Goal: Information Seeking & Learning: Find specific fact

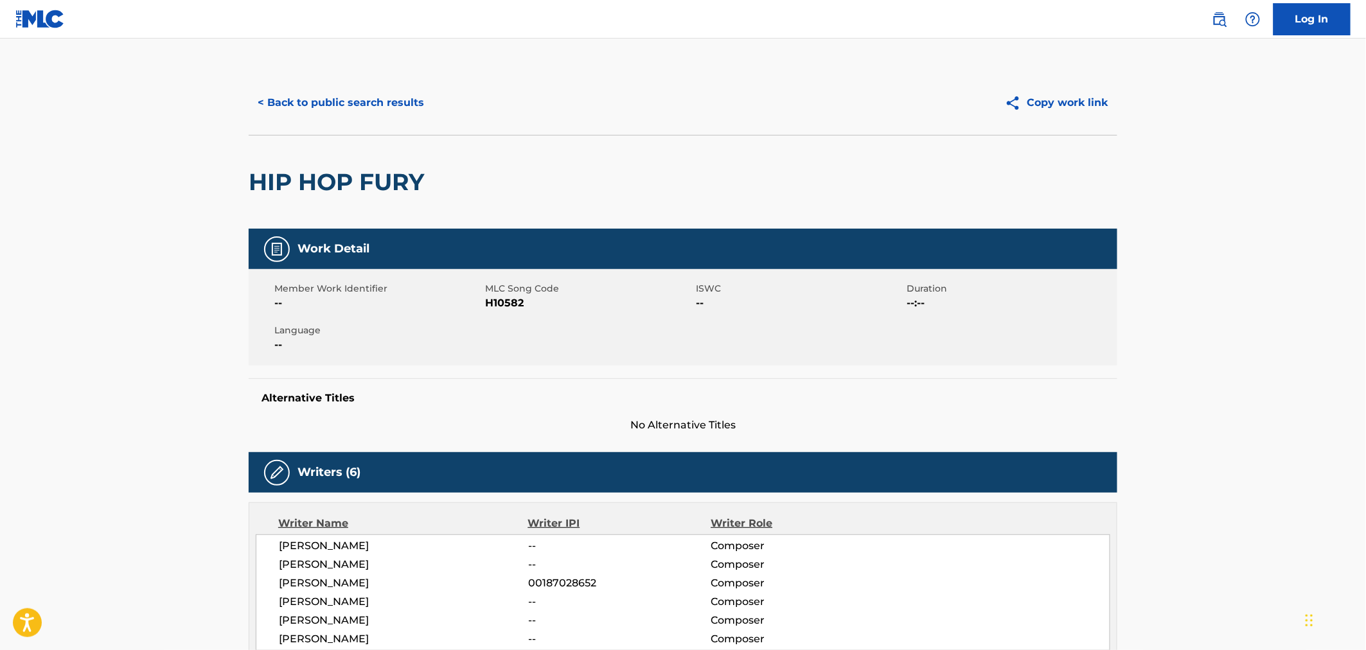
click at [362, 100] on button "< Back to public search results" at bounding box center [341, 103] width 184 height 32
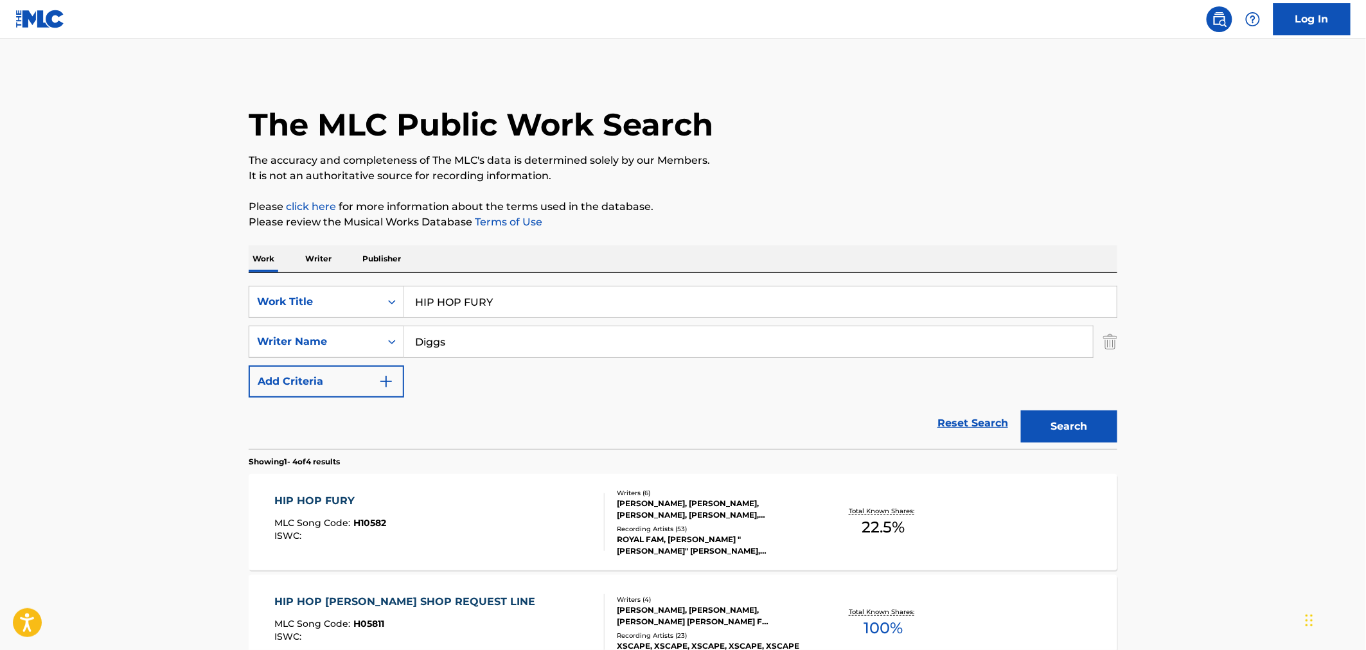
drag, startPoint x: 537, startPoint y: 300, endPoint x: 75, endPoint y: 348, distance: 465.2
click at [249, 343] on div "SearchWithCriteria21091ce7-0113-45f1-ae1c-48bd203e38ec Work Title HIP HOP FURY …" at bounding box center [683, 342] width 869 height 112
type input "cakes"
click at [1021, 411] on button "Search" at bounding box center [1069, 427] width 96 height 32
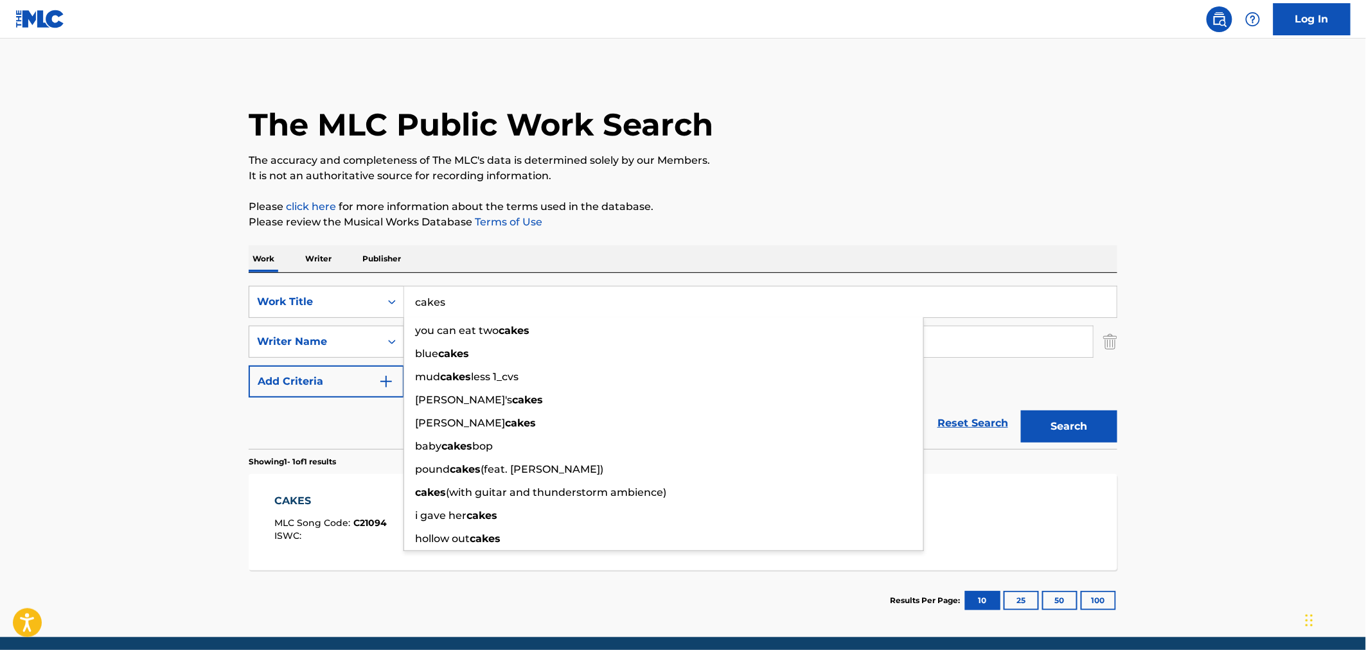
click at [343, 522] on span "MLC Song Code :" at bounding box center [314, 523] width 79 height 12
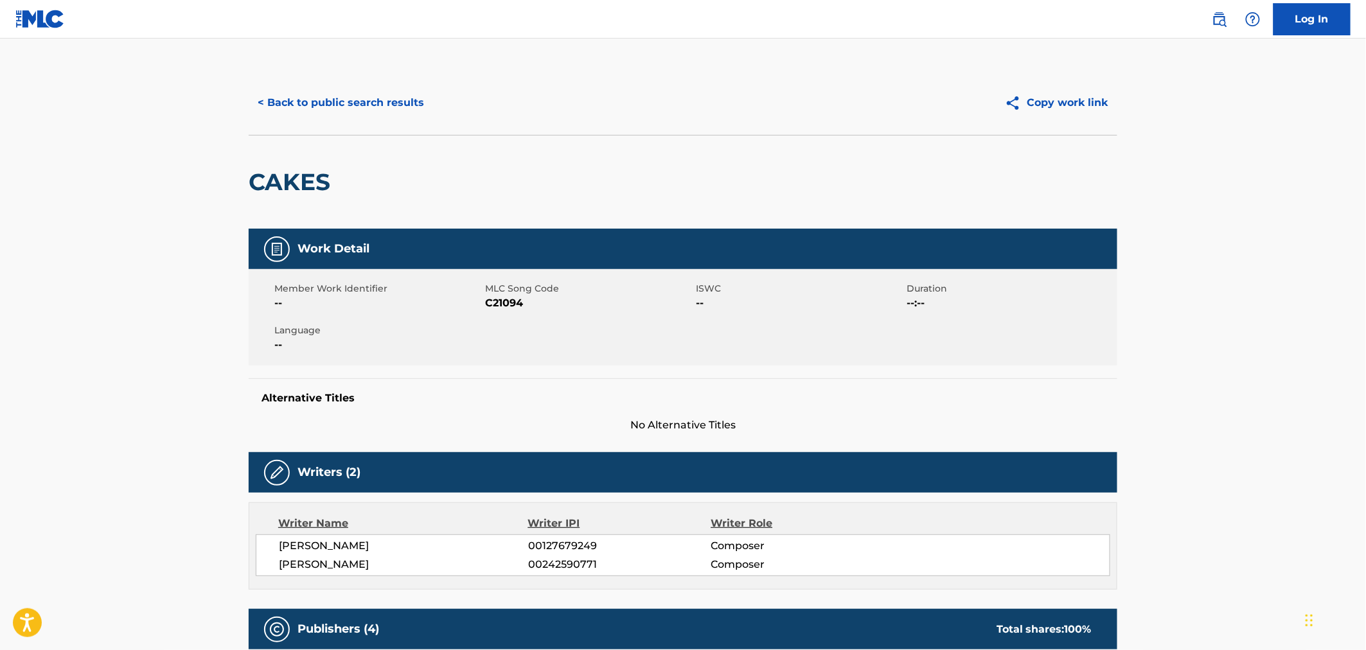
click at [337, 112] on button "< Back to public search results" at bounding box center [341, 103] width 184 height 32
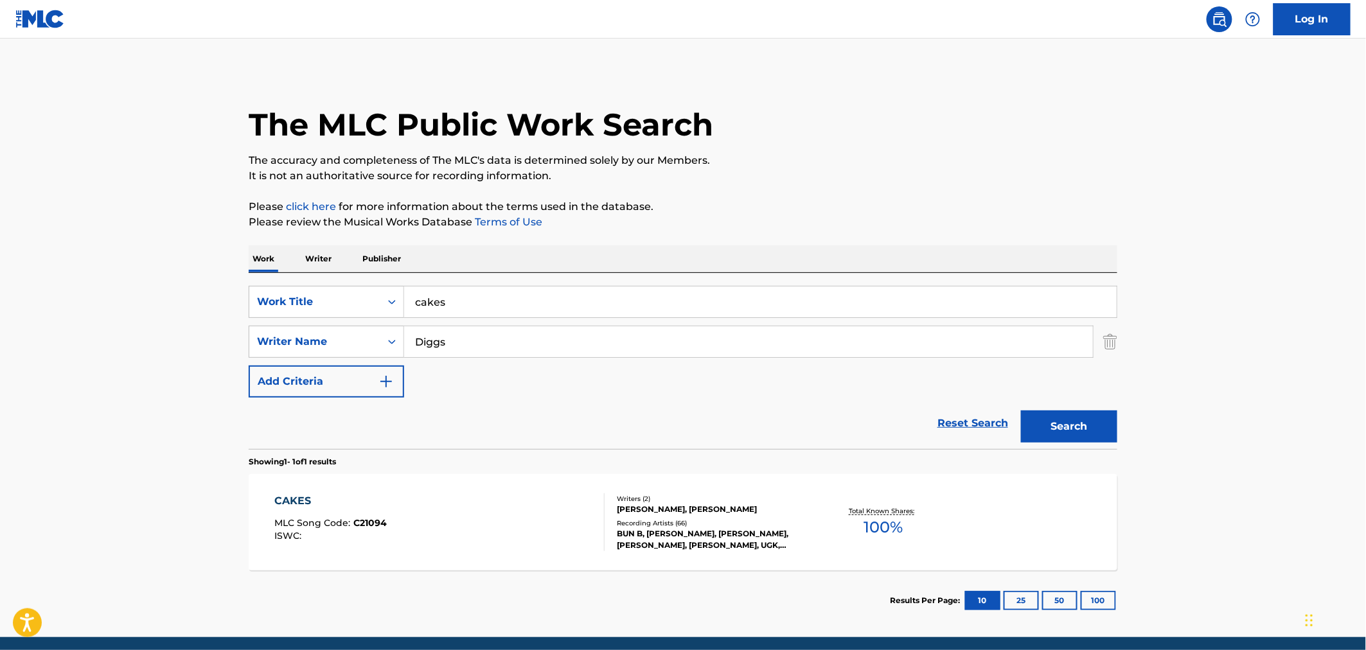
drag, startPoint x: 569, startPoint y: 294, endPoint x: 182, endPoint y: 271, distance: 388.3
click at [201, 272] on main "The MLC Public Work Search The accuracy and completeness of The MLC's data is d…" at bounding box center [683, 338] width 1366 height 599
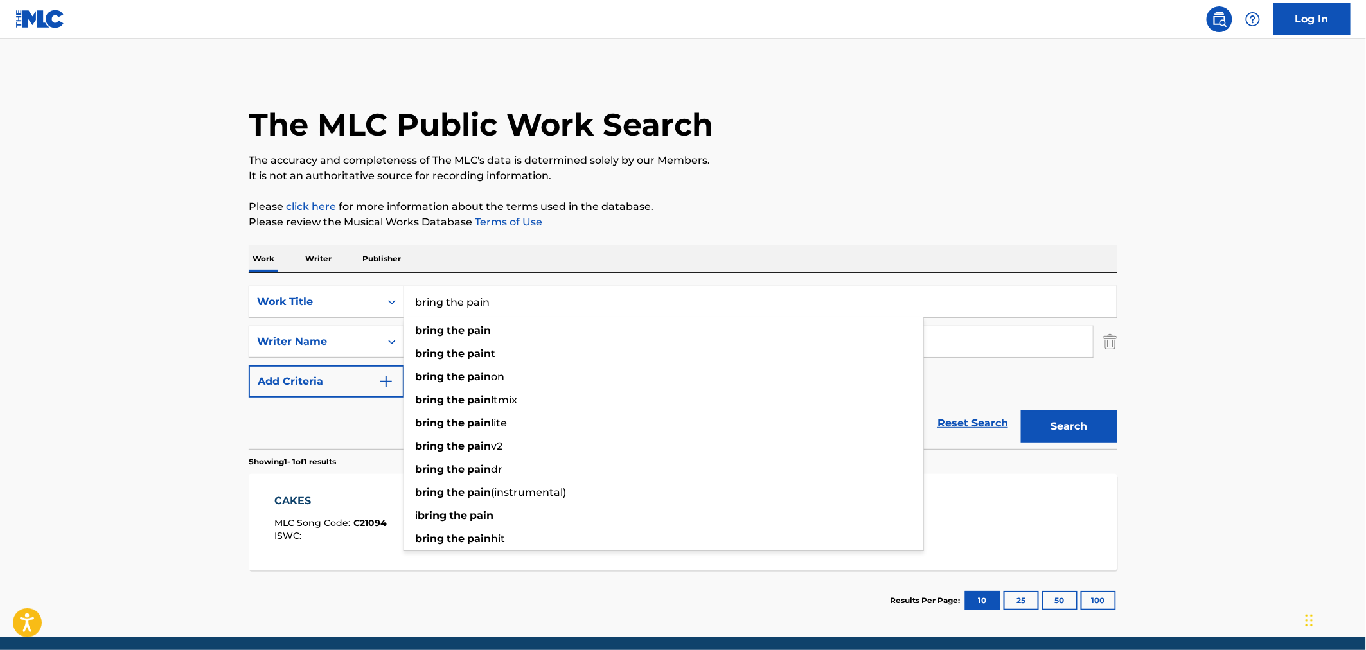
type input "bring the pain"
click at [1021, 411] on button "Search" at bounding box center [1069, 427] width 96 height 32
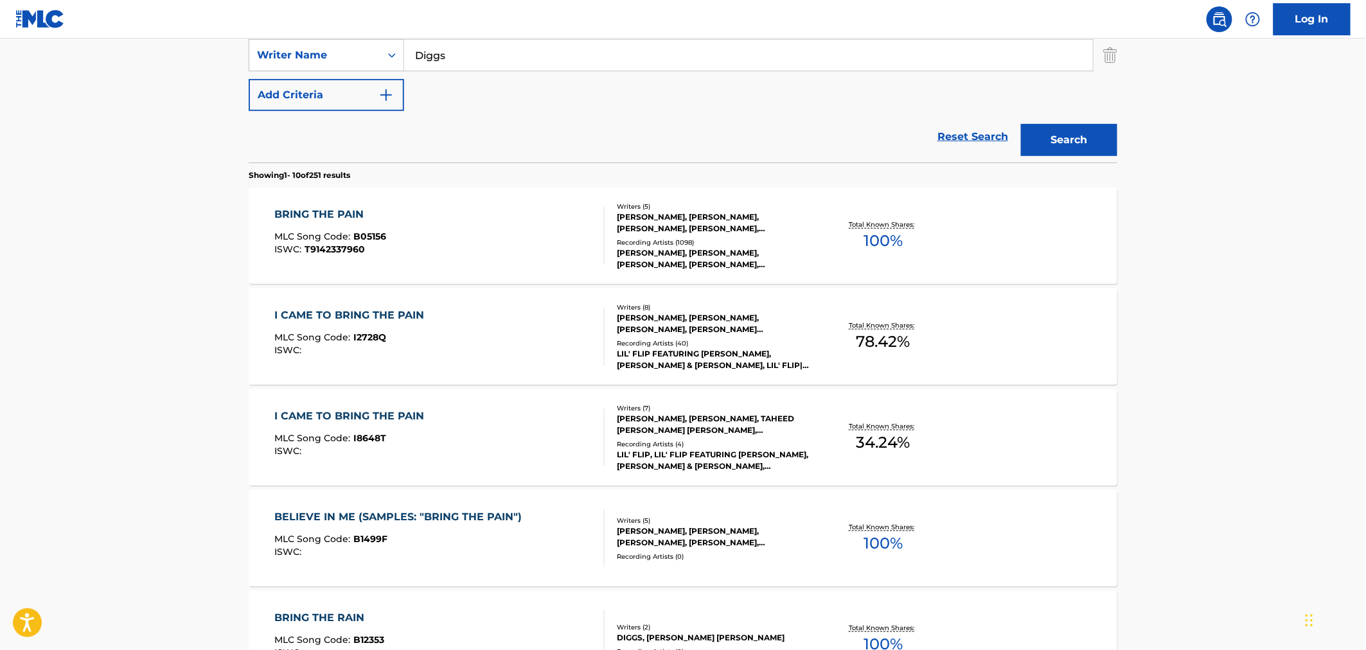
scroll to position [285, 0]
click at [746, 245] on div "Recording Artists ( 1098 ) [PERSON_NAME], [PERSON_NAME], [PERSON_NAME], [PERSON…" at bounding box center [714, 255] width 194 height 33
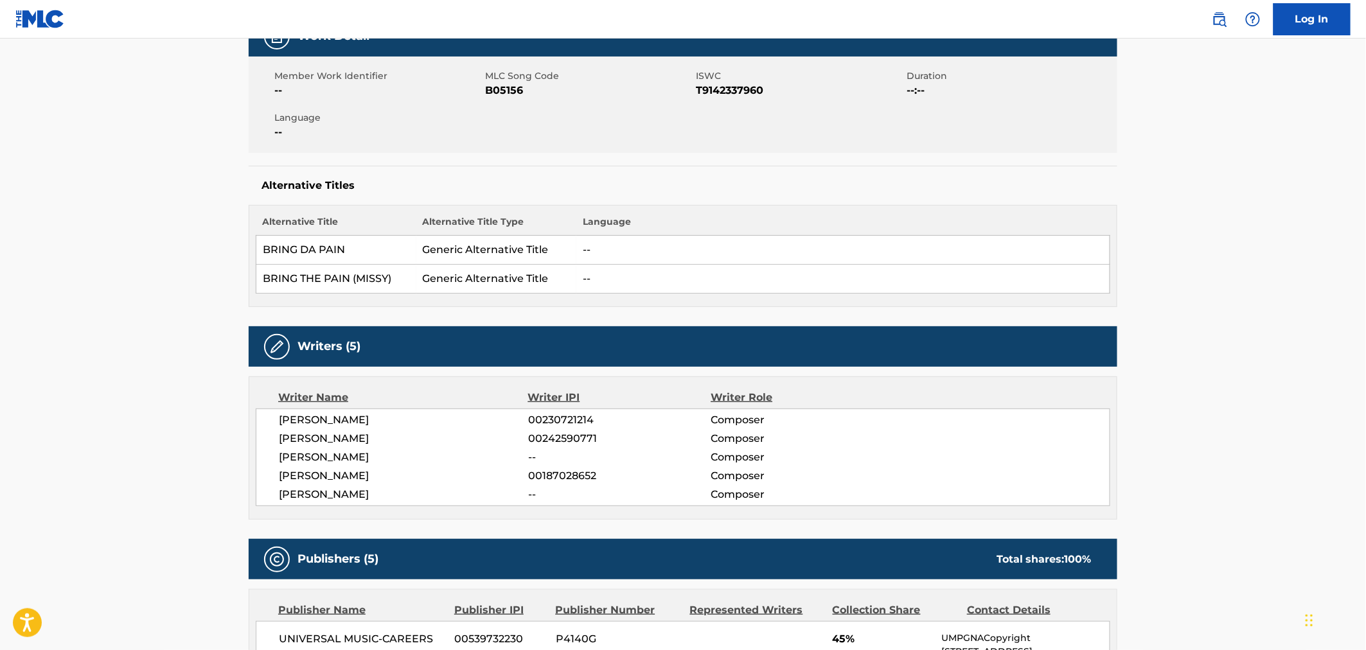
scroll to position [214, 0]
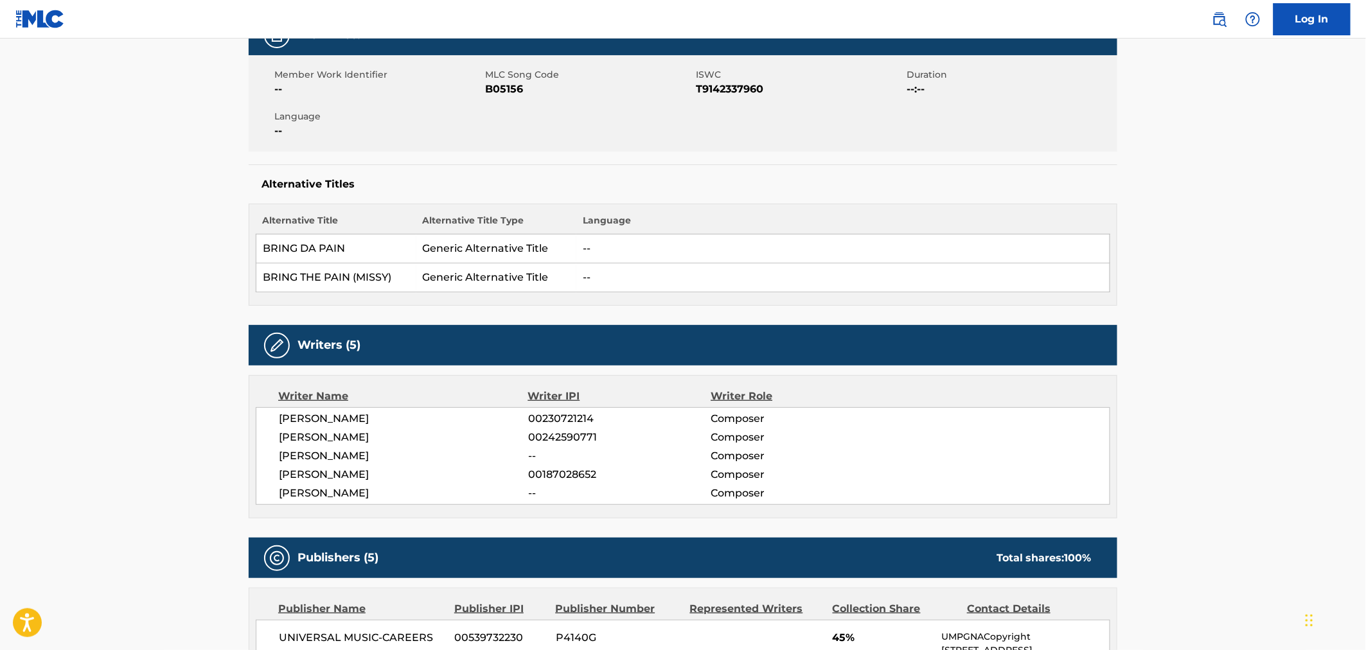
click at [338, 252] on td "BRING DA PAIN" at bounding box center [336, 249] width 160 height 29
copy td "BRING DA PAIN"
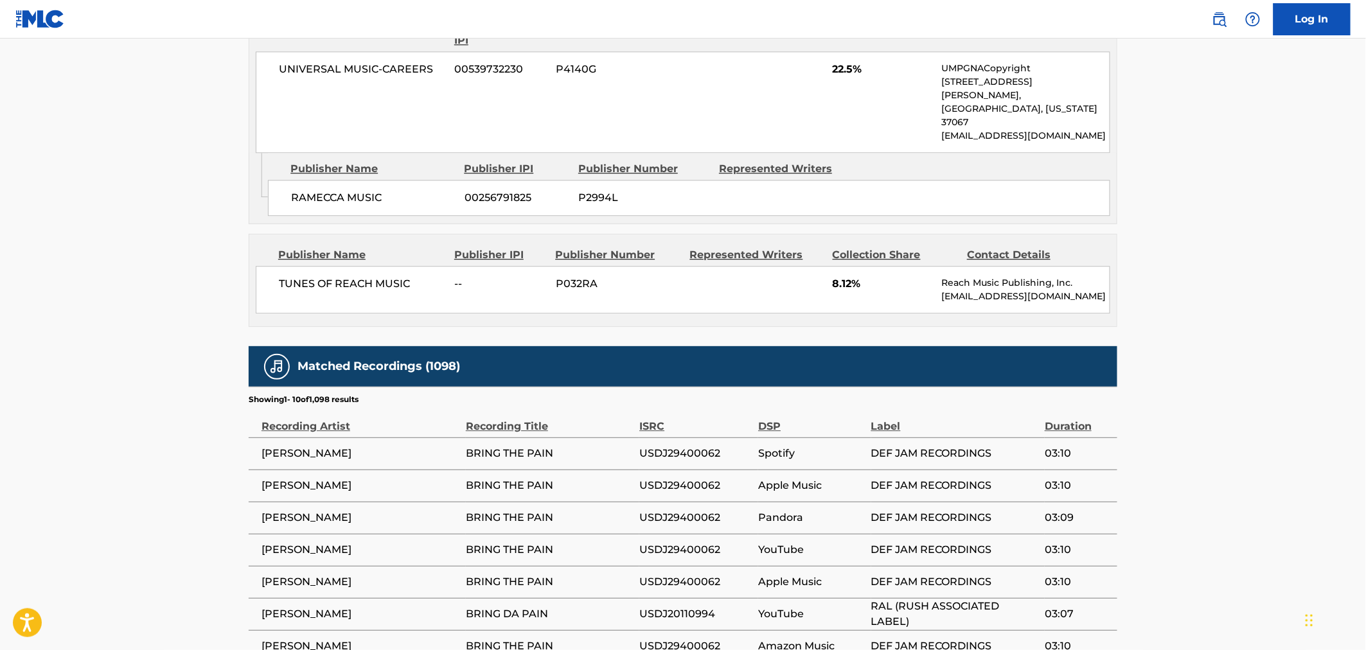
scroll to position [1428, 0]
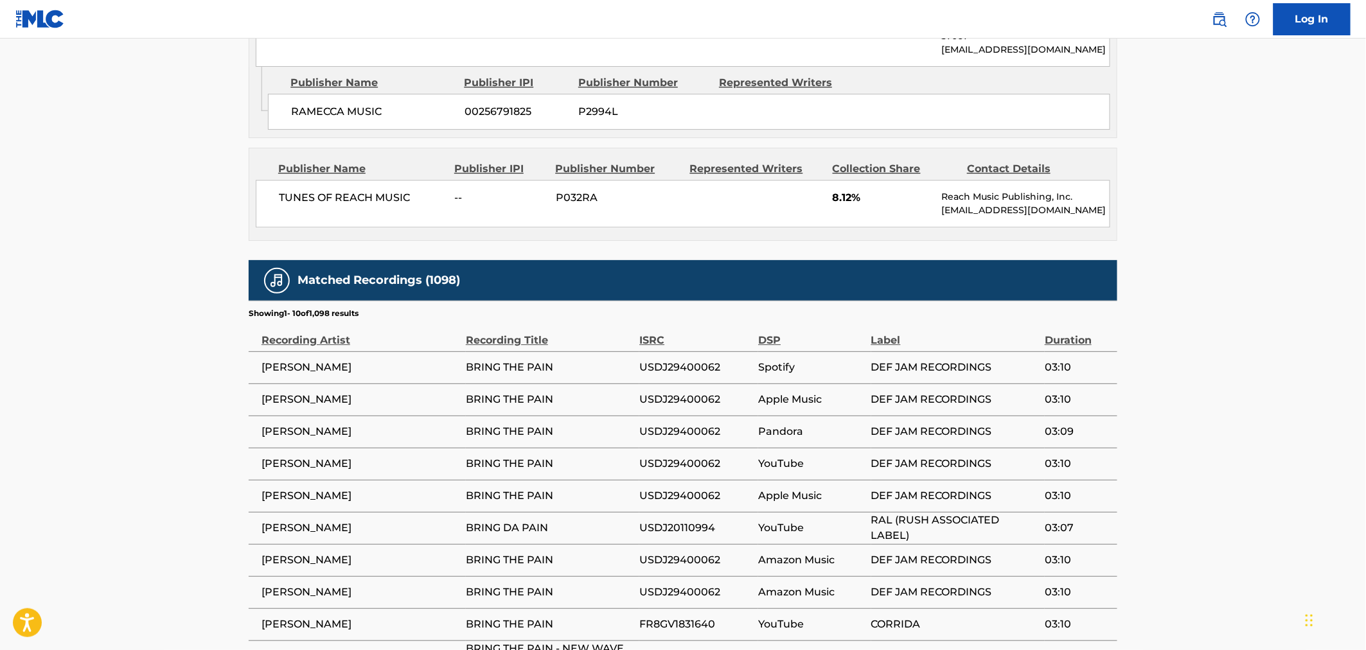
click at [711, 360] on span "USDJ29400062" at bounding box center [695, 367] width 112 height 15
copy span "USDJ29400062"
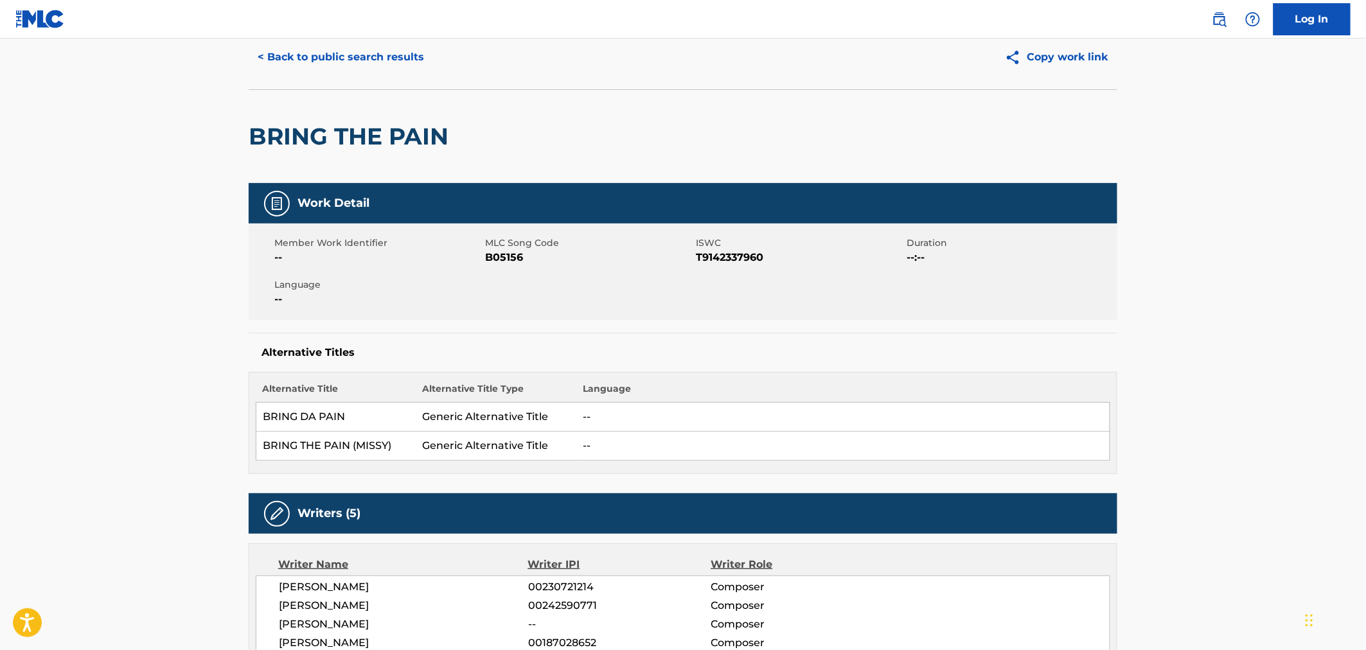
scroll to position [0, 0]
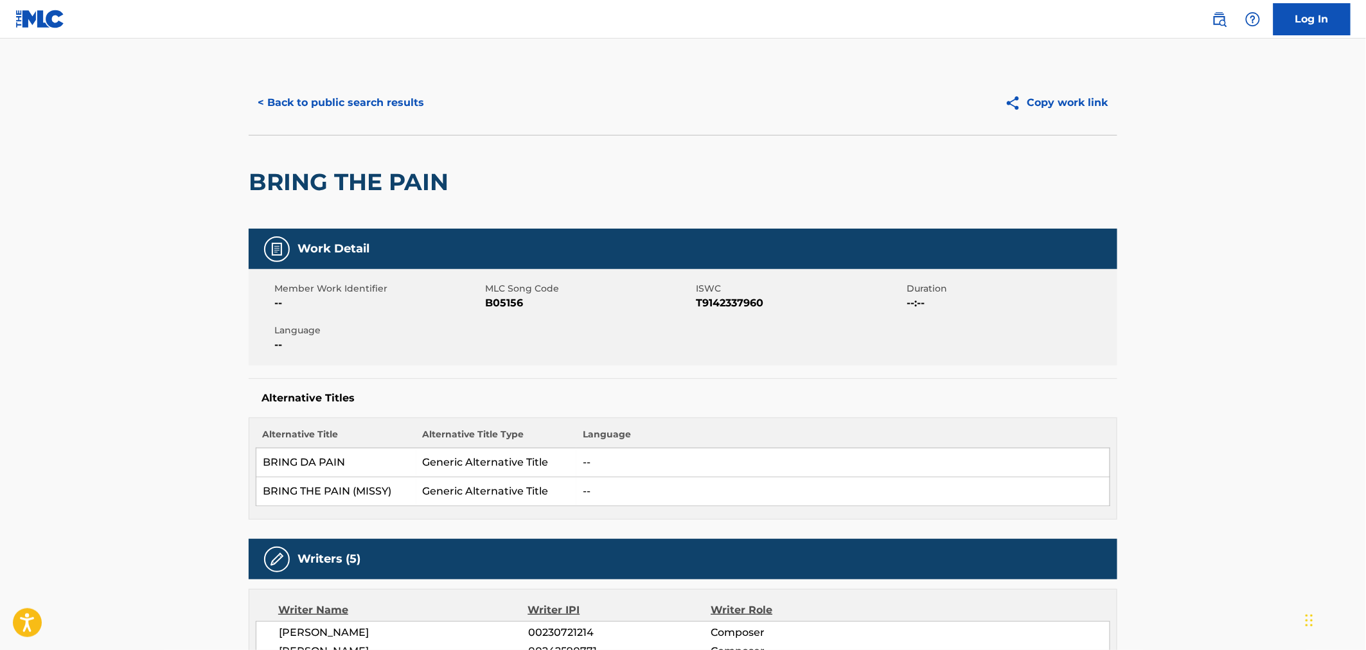
click at [350, 103] on button "< Back to public search results" at bounding box center [341, 103] width 184 height 32
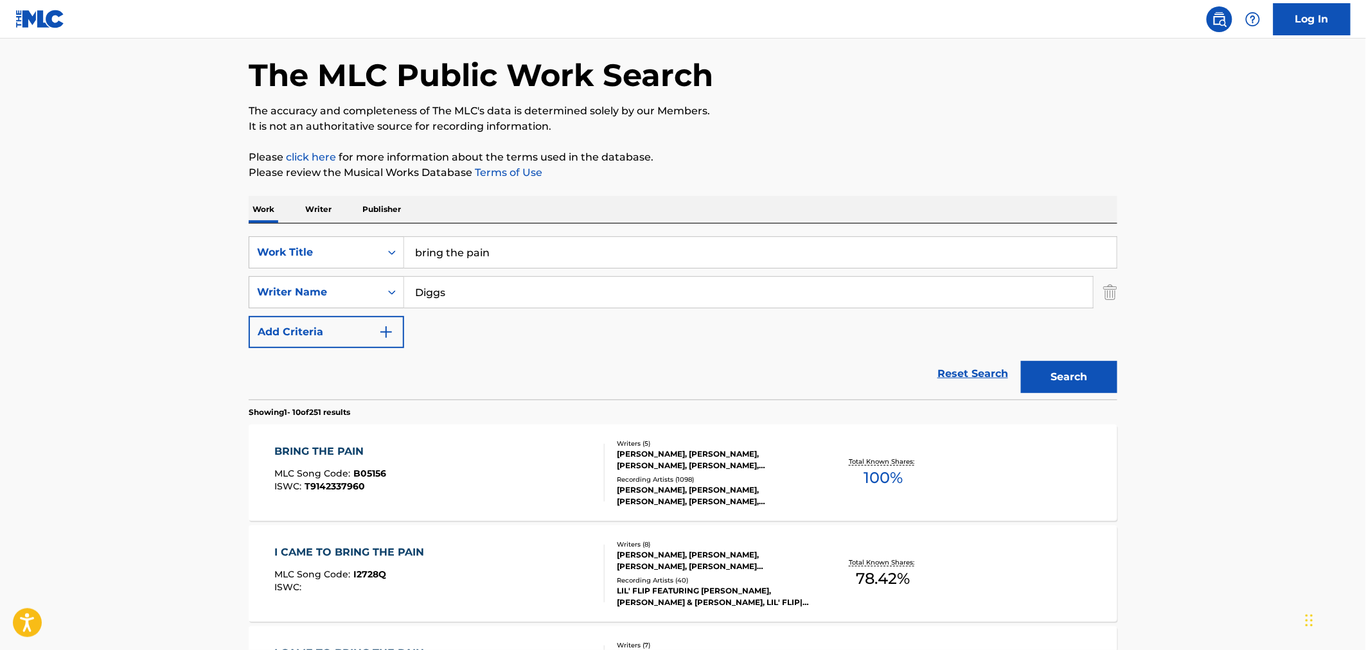
scroll to position [71, 0]
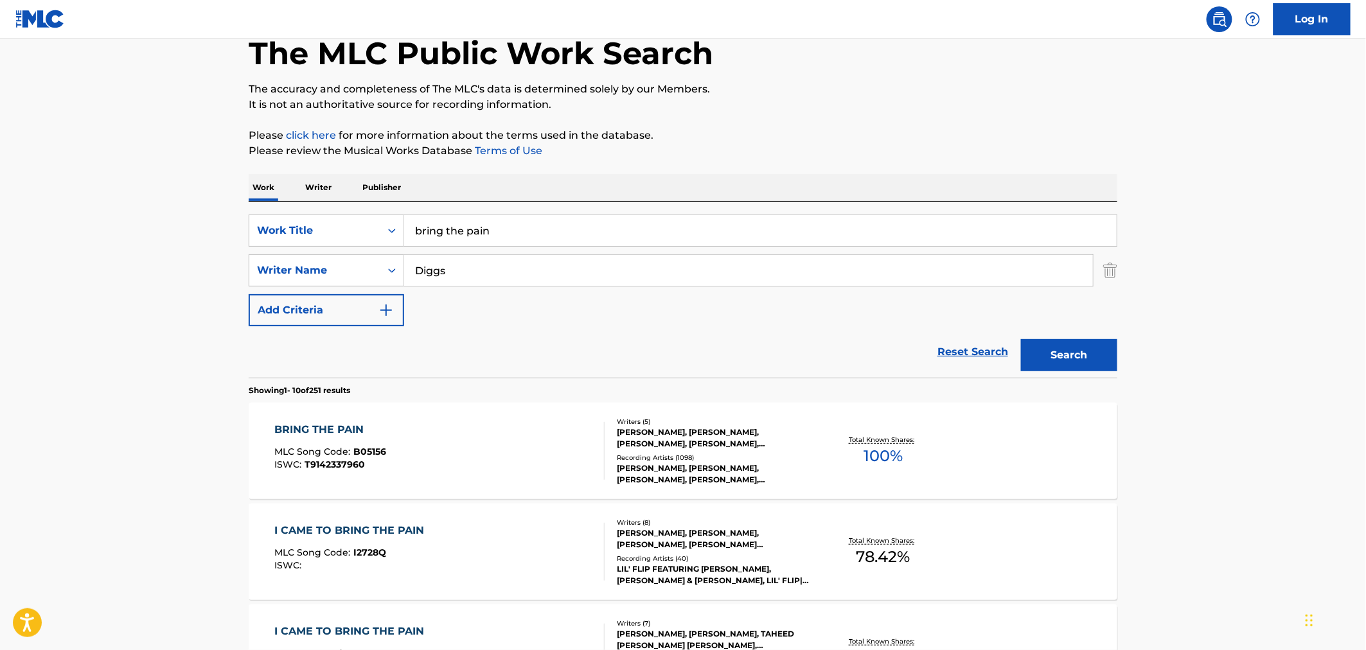
drag, startPoint x: 1134, startPoint y: 350, endPoint x: 1126, endPoint y: 351, distance: 8.4
click at [1115, 354] on button "Search" at bounding box center [1069, 355] width 96 height 32
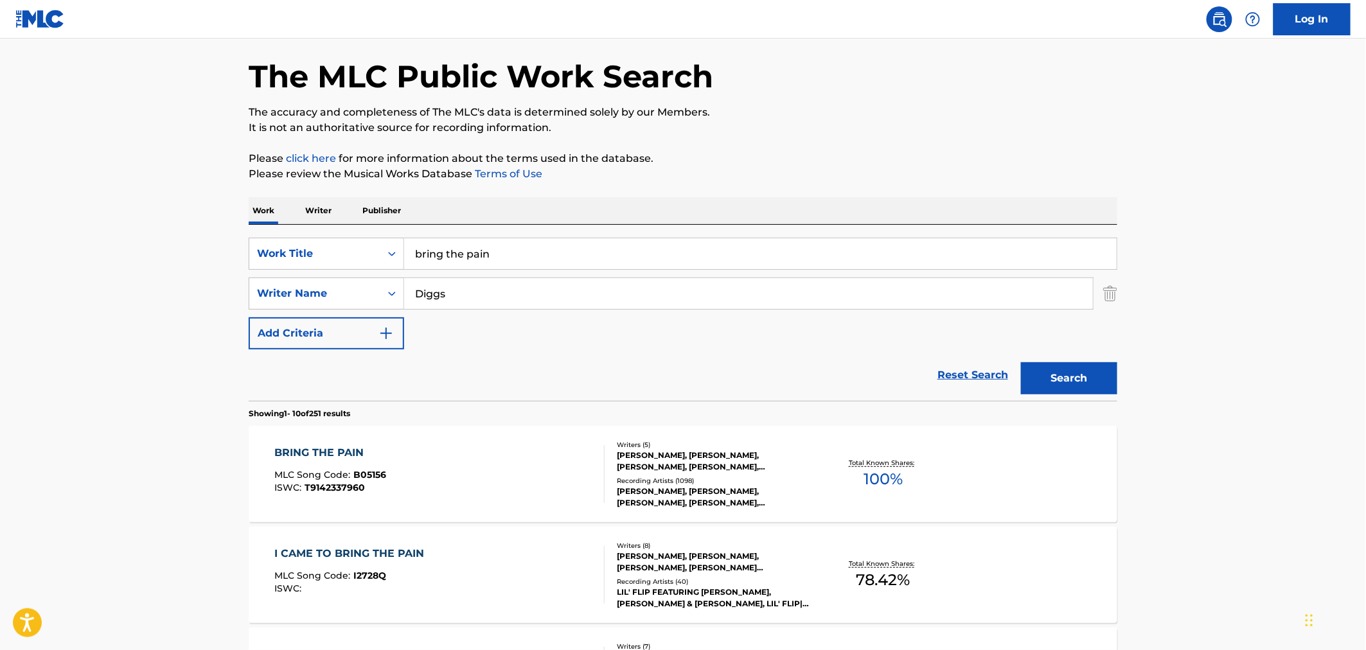
scroll to position [0, 0]
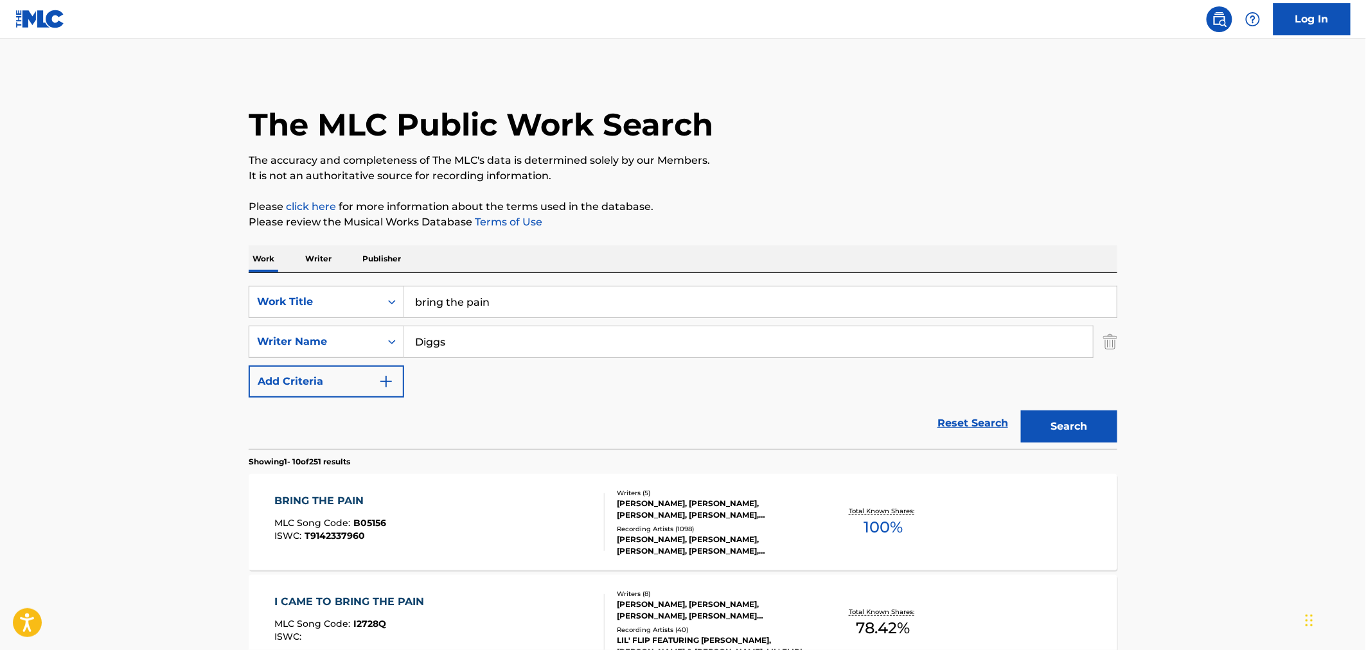
drag, startPoint x: 504, startPoint y: 353, endPoint x: 271, endPoint y: 373, distance: 233.5
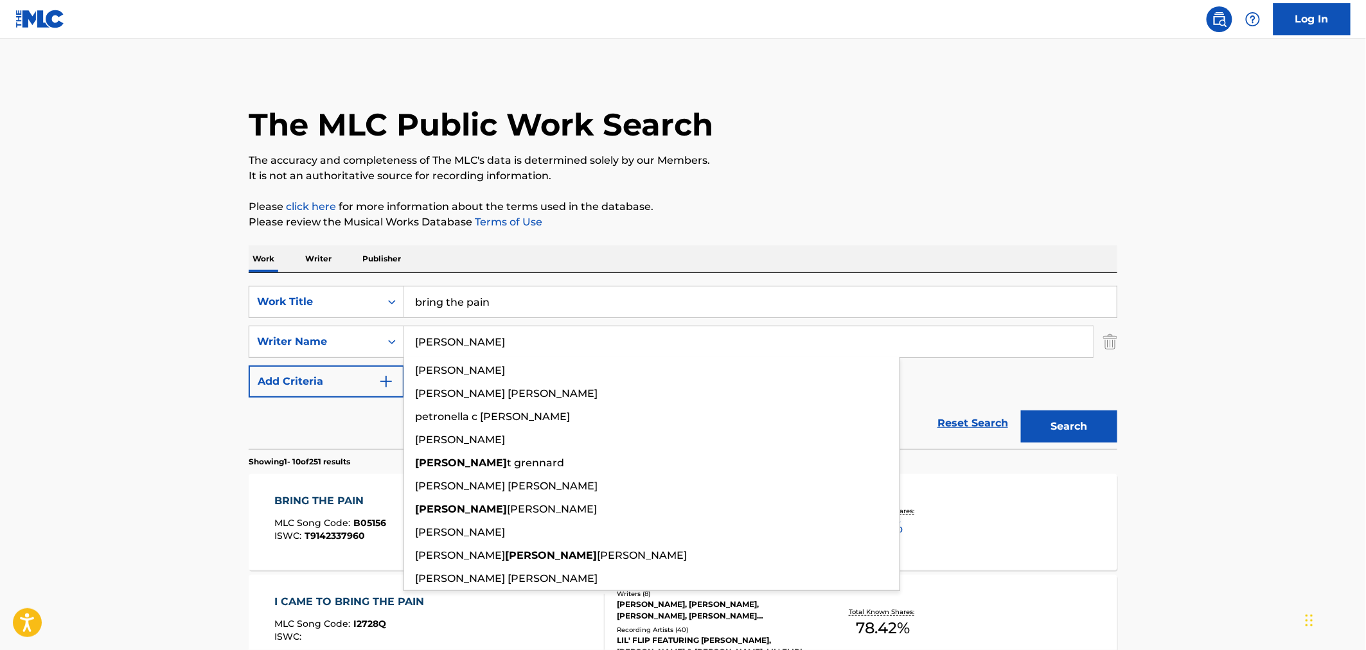
type input "[PERSON_NAME]"
click at [1021, 411] on button "Search" at bounding box center [1069, 427] width 96 height 32
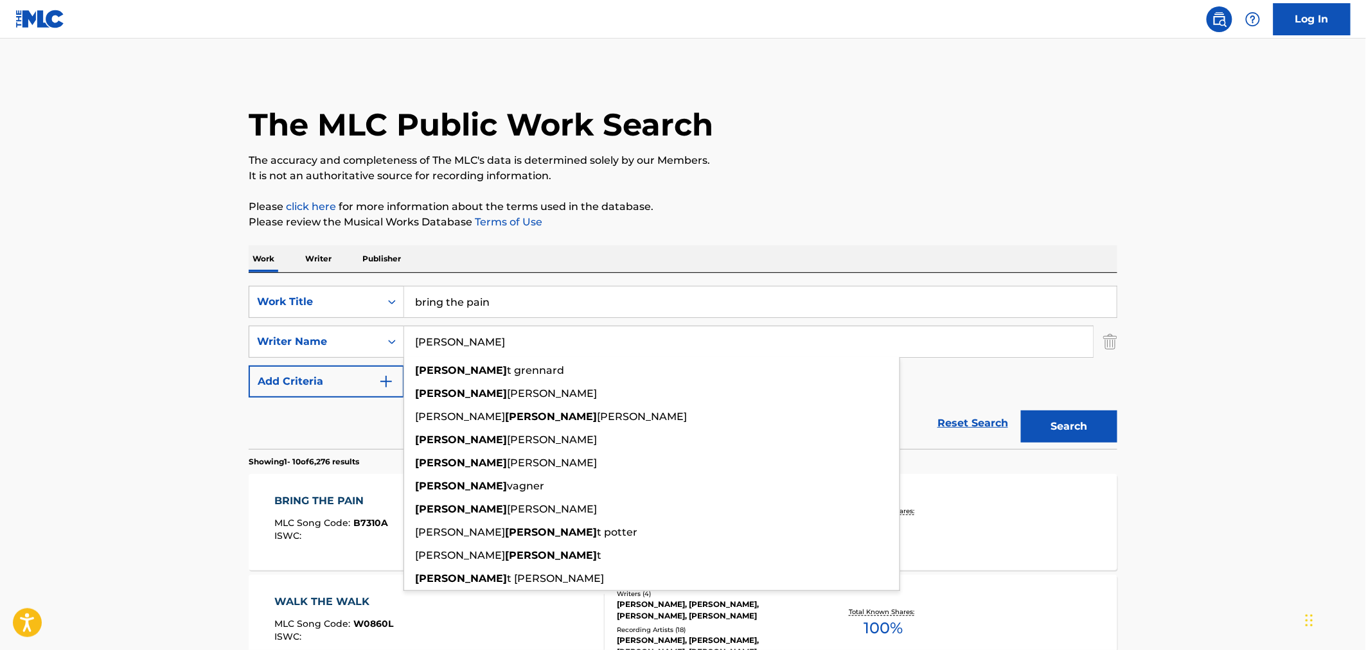
click at [953, 199] on p "Please click here for more information about the terms used in the database." at bounding box center [683, 206] width 869 height 15
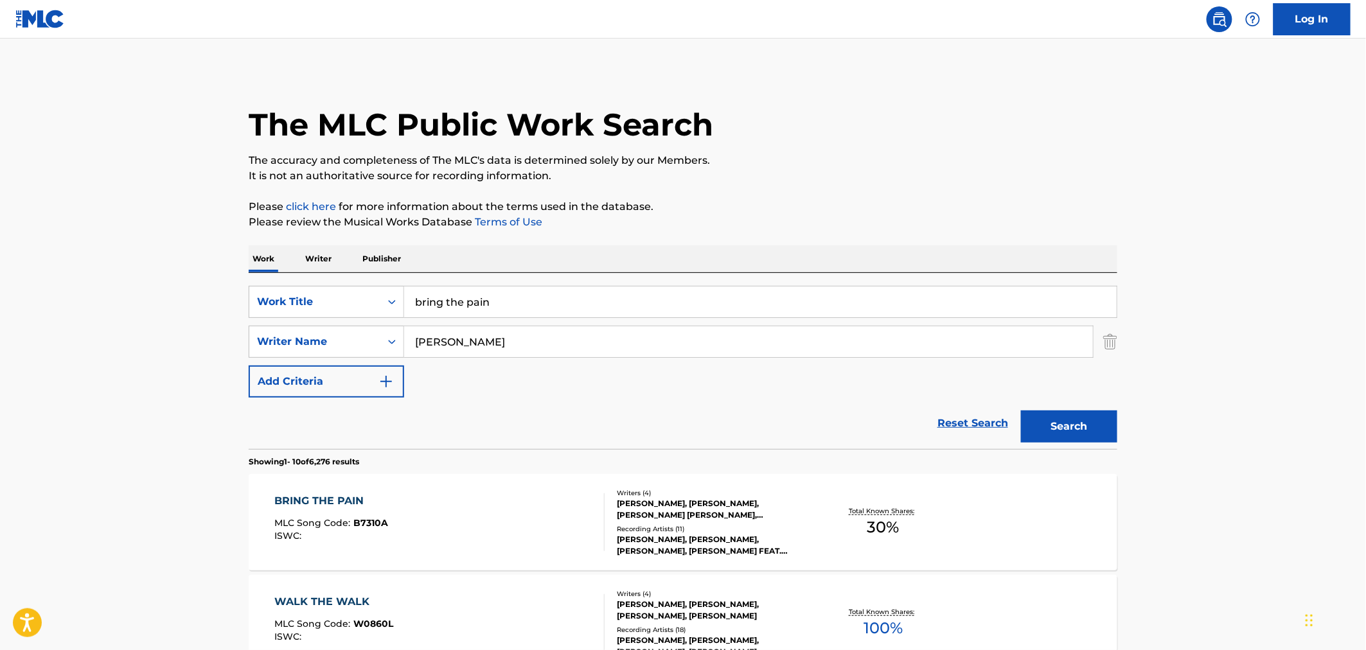
click at [736, 546] on div "[PERSON_NAME], [PERSON_NAME], [PERSON_NAME], [PERSON_NAME] FEAT. [PERSON_NAME],…" at bounding box center [714, 545] width 194 height 23
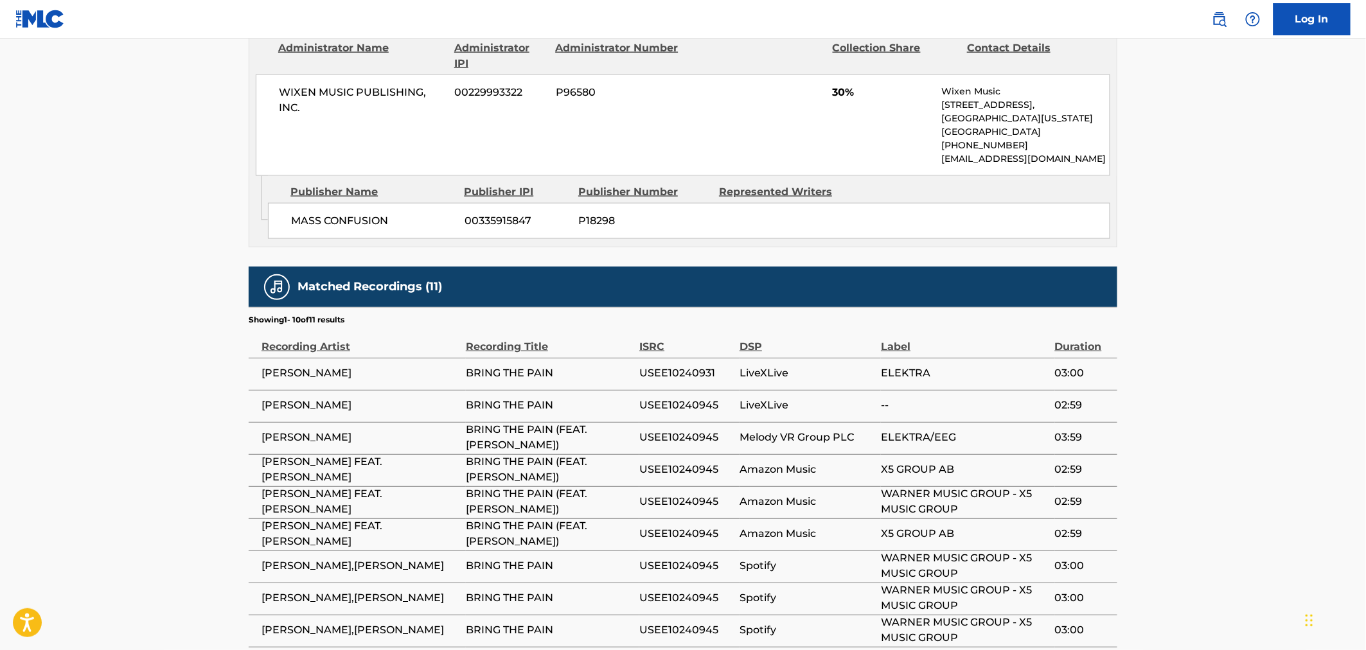
scroll to position [827, 0]
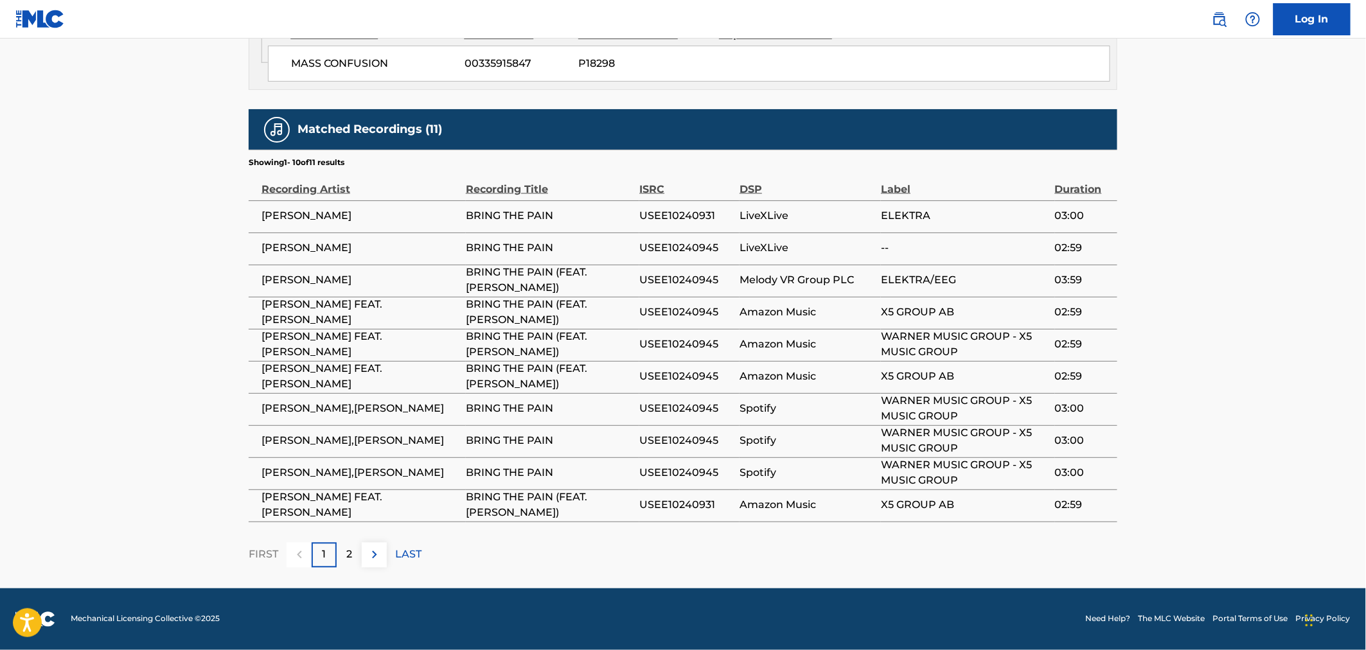
click at [478, 503] on span "BRING THE PAIN (FEAT. [PERSON_NAME])" at bounding box center [549, 505] width 167 height 31
click at [481, 503] on span "BRING THE PAIN (FEAT. [PERSON_NAME])" at bounding box center [549, 505] width 167 height 31
copy div "BRING THE PAIN (FEAT. [PERSON_NAME])"
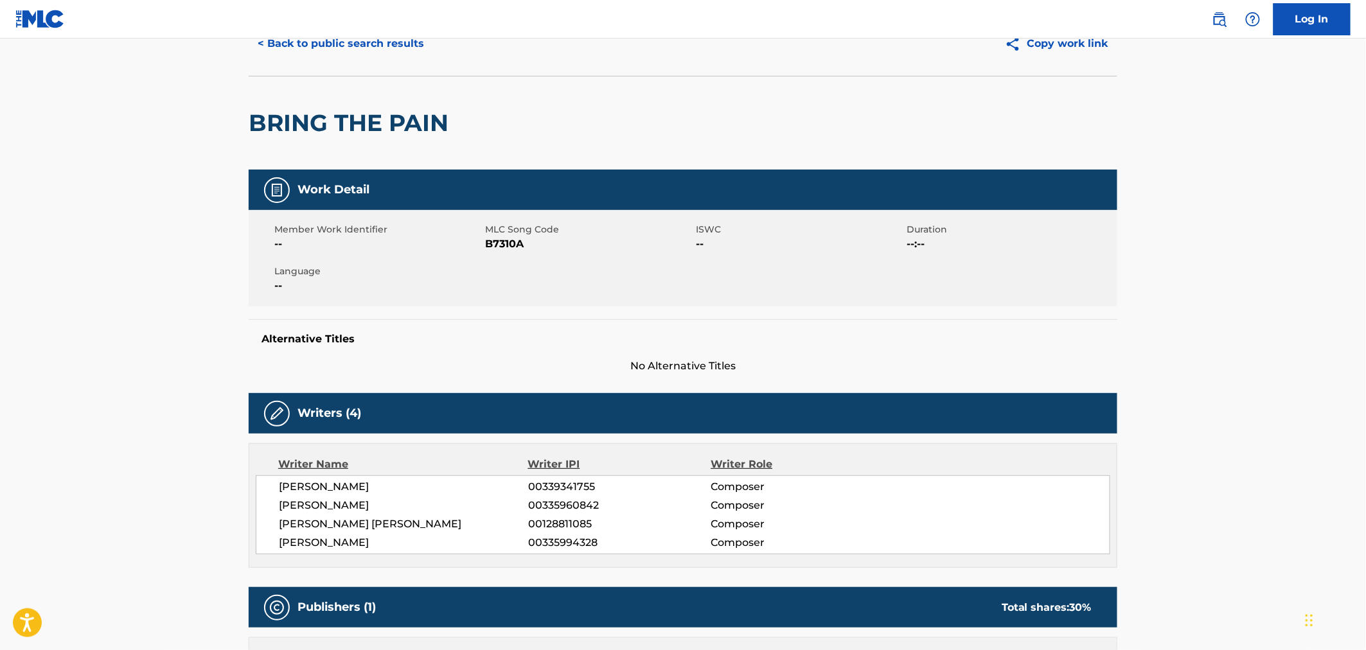
scroll to position [0, 0]
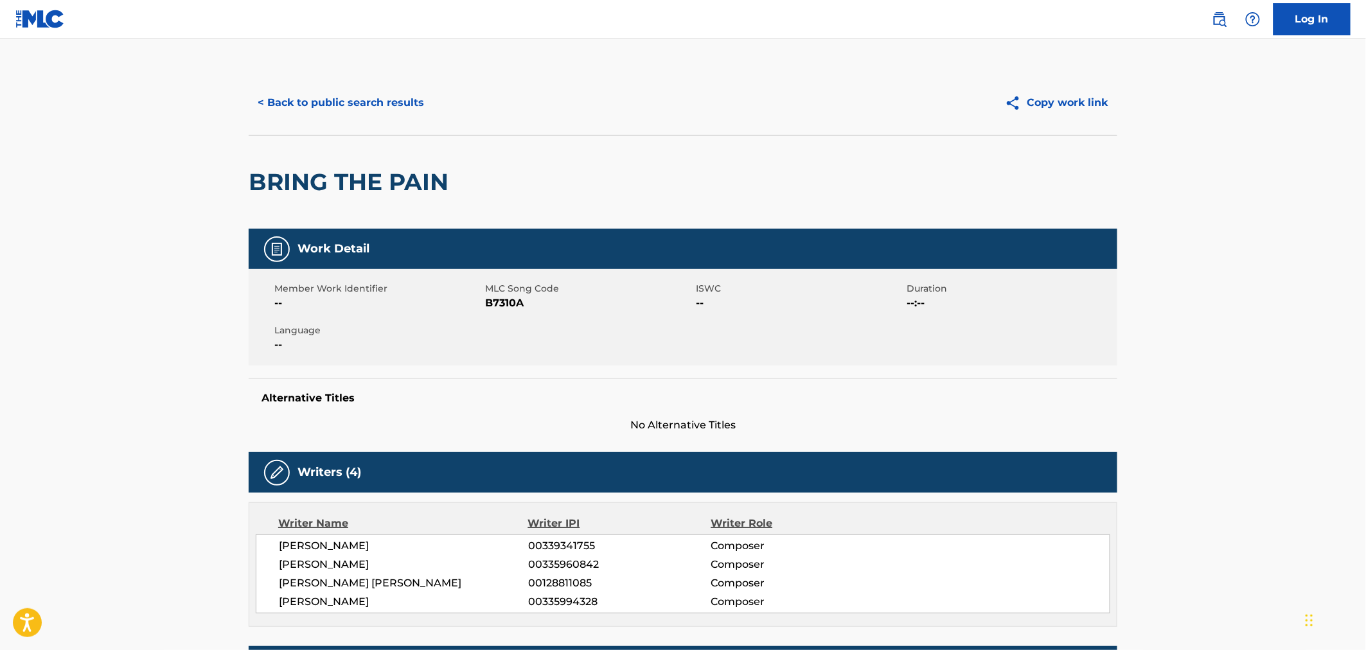
click at [499, 307] on span "B7310A" at bounding box center [589, 303] width 208 height 15
copy span "B7310A"
